Goal: Transaction & Acquisition: Purchase product/service

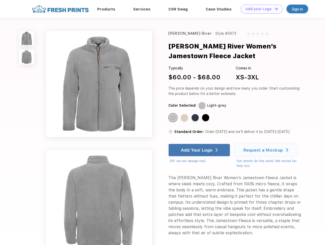
click at [260, 9] on link "Add your Logo Design Tool" at bounding box center [262, 9] width 42 height 9
click at [0, 0] on div "Design Tool" at bounding box center [0, 0] width 0 height 0
click at [274, 9] on link "Add your Logo Design Tool" at bounding box center [262, 9] width 42 height 9
click at [27, 38] on img at bounding box center [26, 38] width 15 height 15
click at [27, 57] on img at bounding box center [26, 57] width 15 height 15
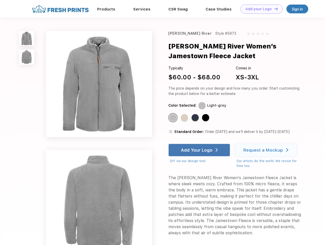
click at [174, 118] on div "Standard Color" at bounding box center [172, 117] width 7 height 7
click at [185, 118] on div "Standard Color" at bounding box center [184, 117] width 7 height 7
click at [196, 118] on div "Standard Color" at bounding box center [195, 117] width 7 height 7
click at [206, 118] on div "Standard Color" at bounding box center [205, 117] width 7 height 7
click at [200, 150] on div "Add Your Logo" at bounding box center [197, 150] width 32 height 5
